Goal: Information Seeking & Learning: Learn about a topic

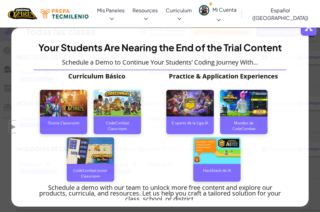
click at [309, 33] on span "x" at bounding box center [309, 28] width 16 height 16
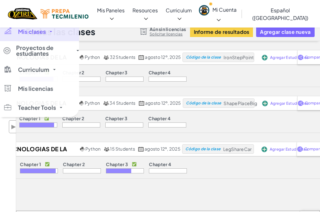
click at [32, 35] on span "Mis clases" at bounding box center [32, 32] width 28 height 6
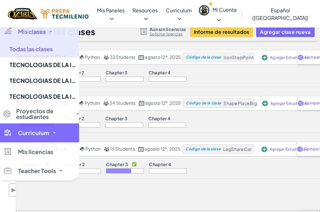
click at [27, 130] on span "Curriculum" at bounding box center [33, 133] width 31 height 6
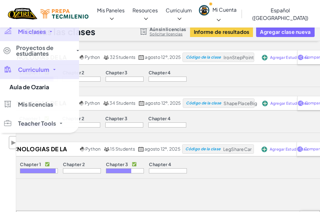
click at [33, 72] on span "Curriculum" at bounding box center [33, 70] width 31 height 6
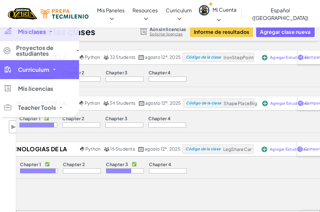
click at [33, 72] on span "Curriculum" at bounding box center [33, 70] width 31 height 6
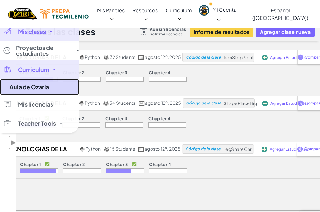
click at [35, 89] on link "Aula de Ozaria" at bounding box center [39, 87] width 79 height 16
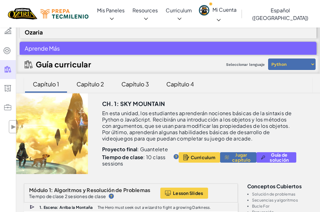
click at [127, 84] on div "Capítulo 3" at bounding box center [135, 84] width 40 height 15
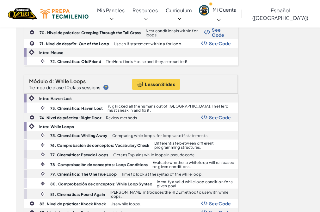
scroll to position [1064, 0]
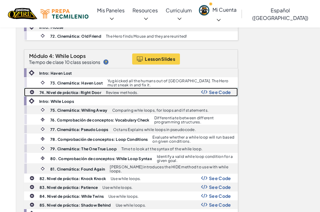
click at [69, 90] on b "74. Nivel de práctica: Right Door" at bounding box center [71, 92] width 62 height 5
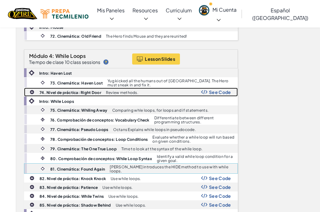
scroll to position [1089, 0]
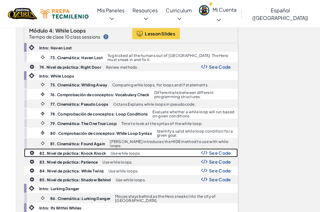
click at [70, 149] on div "82. Nivel de práctica: Knock Knock Use while loops. See Code" at bounding box center [130, 153] width 213 height 8
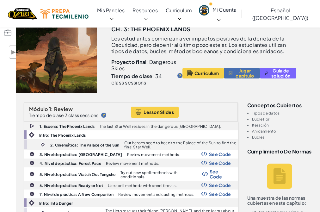
scroll to position [0, 0]
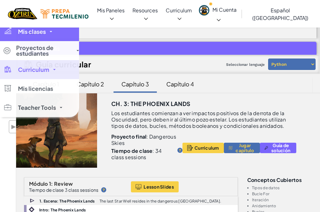
click at [35, 31] on span "Mis clases" at bounding box center [32, 32] width 28 height 6
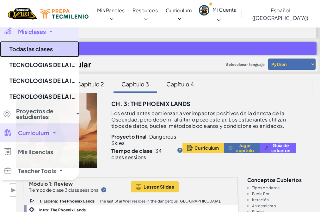
click at [52, 52] on link "Todas las clases" at bounding box center [39, 49] width 79 height 16
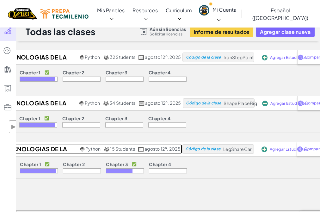
click at [43, 146] on h2 "TECNOLOGIAS DE LA INFORMACION II GRUPO 601" at bounding box center [35, 148] width 86 height 9
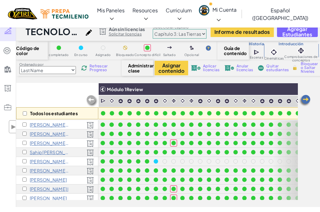
click at [195, 35] on select "Prólogo: Montaña del cielo Capítulo 2: Los Bailarines de la Luna Capítulo 3: La…" at bounding box center [180, 33] width 54 height 9
click at [156, 29] on select "Prólogo: Montaña del cielo Capítulo 2: Los Bailarines de la Luna Capítulo 3: La…" at bounding box center [180, 33] width 54 height 9
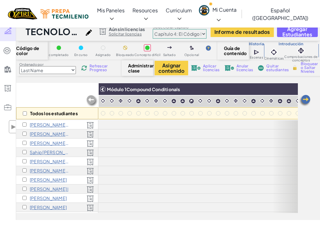
click at [191, 35] on select "Prólogo: Montaña del cielo Capítulo 2: Los Bailarines de la Luna Capítulo 3: La…" at bounding box center [180, 33] width 54 height 9
select select "5e27600d1c9d440000ac3ee7"
click at [156, 29] on select "Prólogo: Montaña del cielo Capítulo 2: Los Bailarines de la Luna Capítulo 3: La…" at bounding box center [180, 33] width 54 height 9
